Goal: Check status

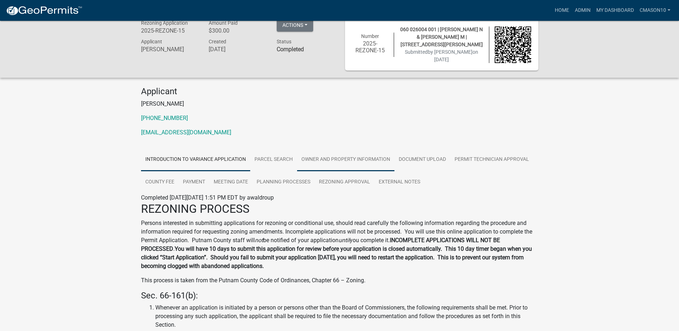
scroll to position [9, 0]
click at [281, 155] on link "Parcel search" at bounding box center [273, 159] width 47 height 23
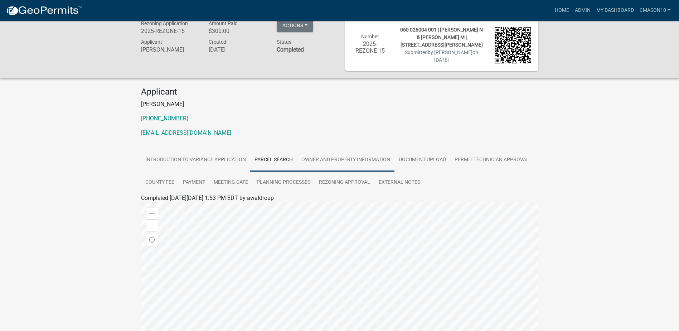
click at [354, 156] on link "Owner and Property Information" at bounding box center [345, 159] width 97 height 23
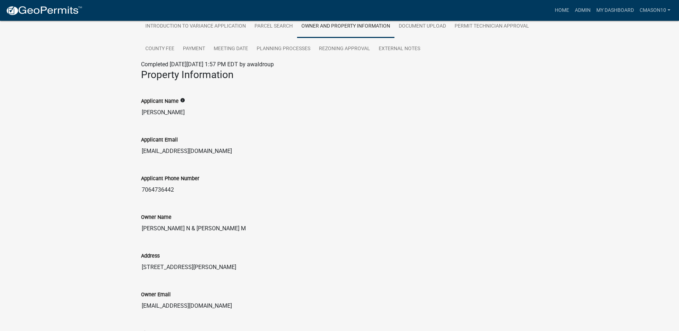
scroll to position [0, 0]
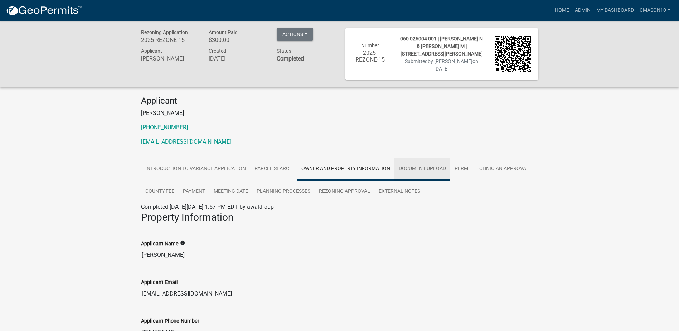
click at [418, 166] on link "Document Upload" at bounding box center [422, 168] width 56 height 23
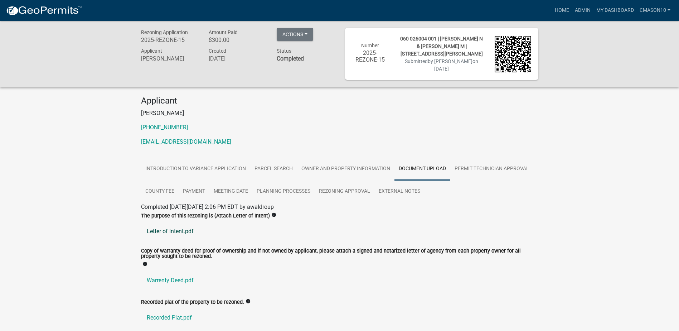
click at [168, 231] on link "Letter of Intent.pdf" at bounding box center [339, 231] width 397 height 17
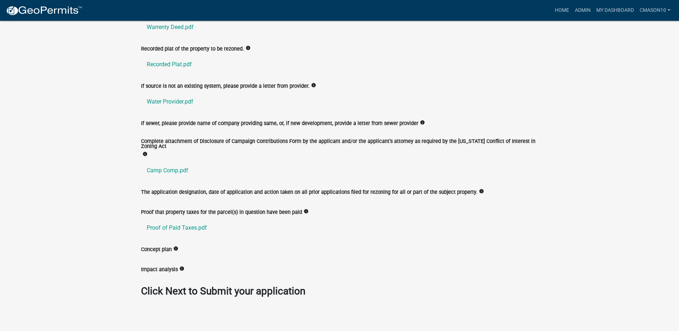
scroll to position [254, 0]
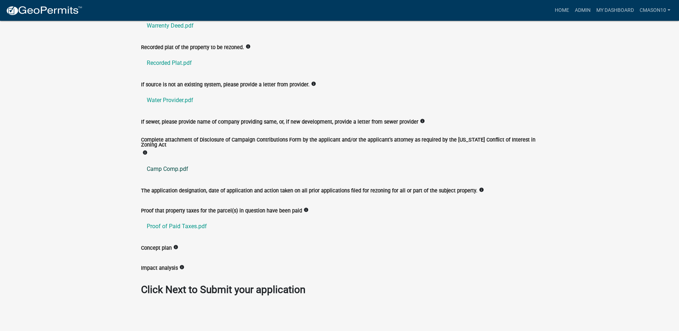
click at [169, 166] on link "Camp Comp.pdf" at bounding box center [339, 168] width 397 height 17
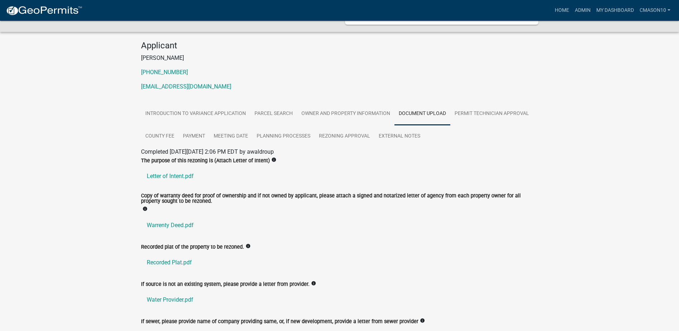
scroll to position [0, 0]
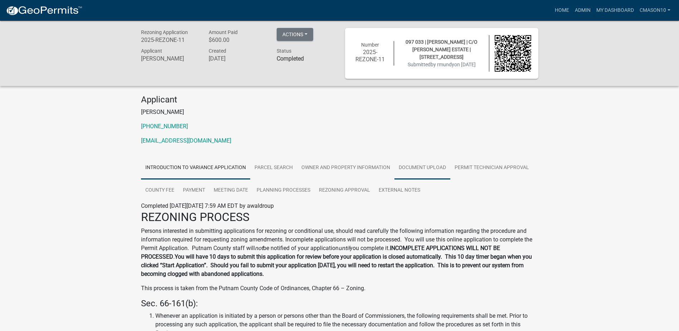
click at [424, 166] on link "Document Upload" at bounding box center [422, 167] width 56 height 23
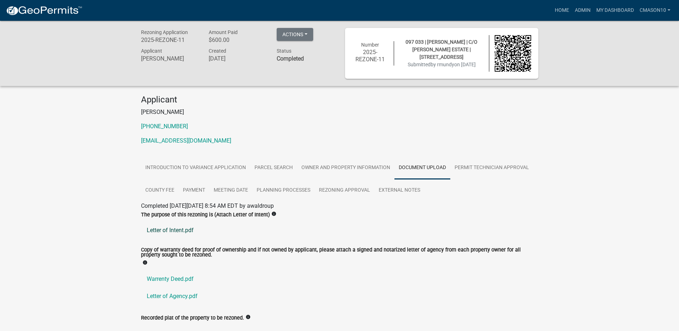
click at [177, 228] on link "Letter of Intent.pdf" at bounding box center [339, 229] width 397 height 17
